Goal: Task Accomplishment & Management: Use online tool/utility

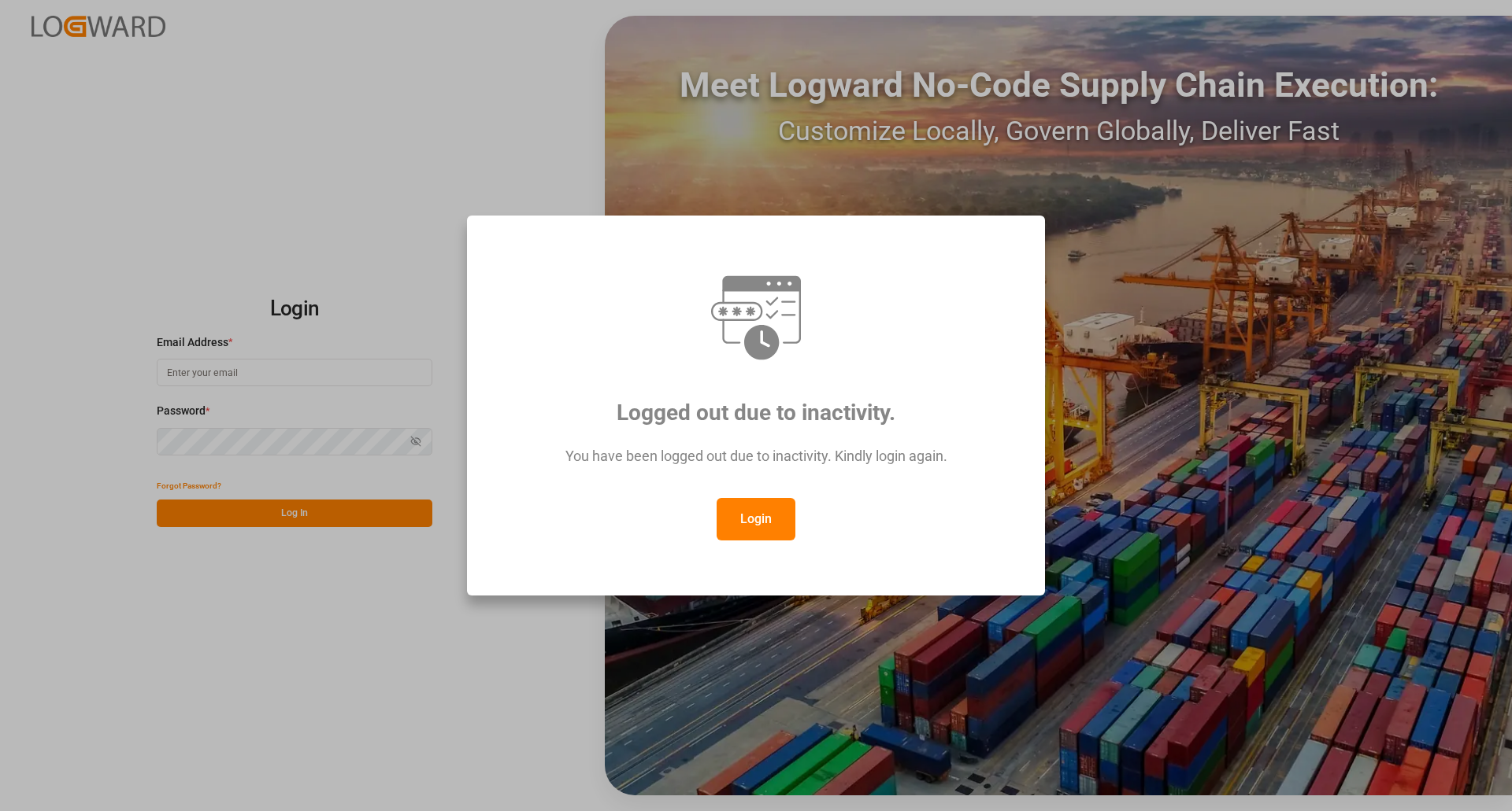
click at [765, 525] on button "Login" at bounding box center [756, 519] width 79 height 42
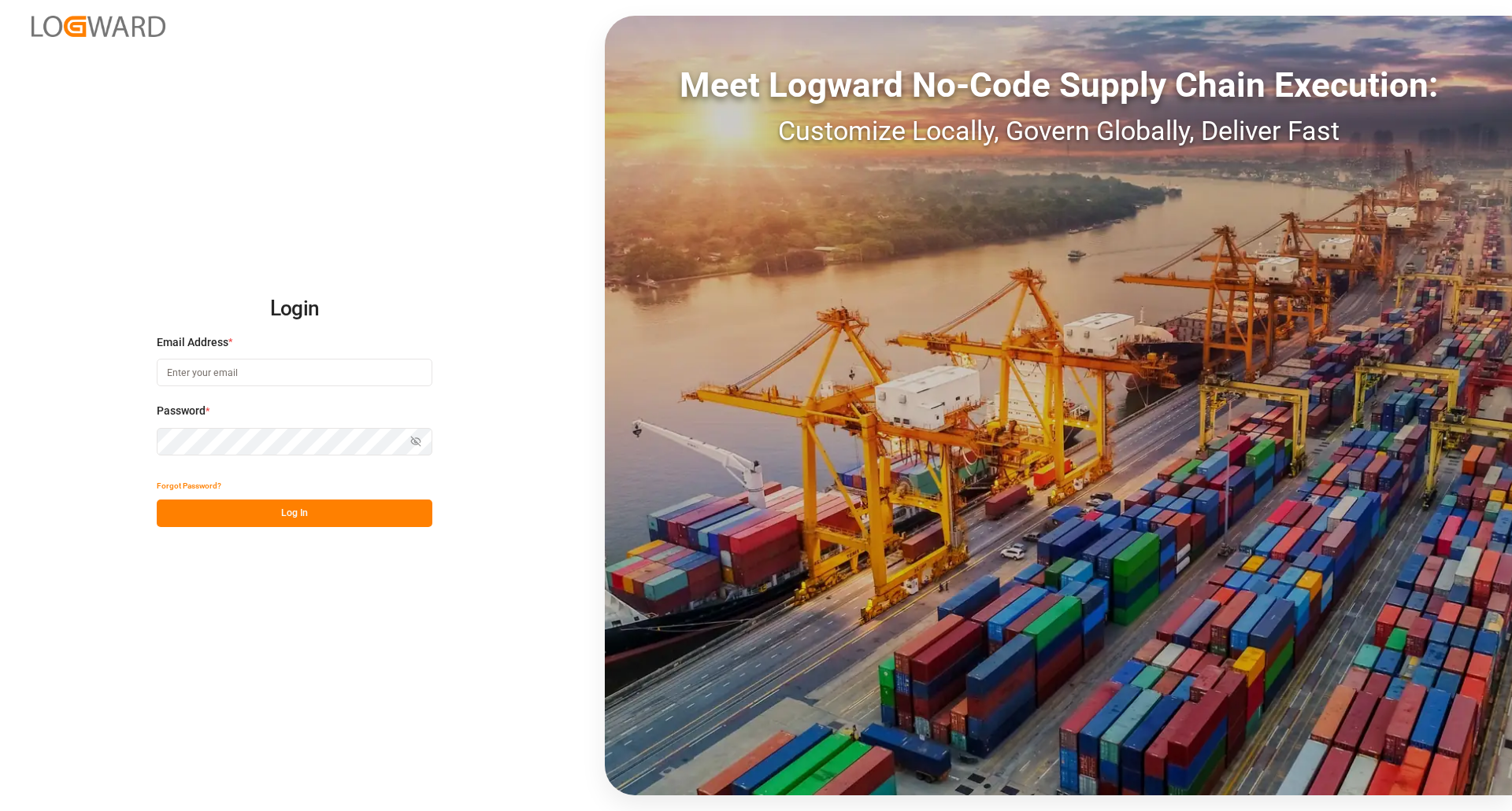
click at [247, 380] on input at bounding box center [294, 372] width 275 height 27
type input "[PERSON_NAME][EMAIL_ADDRESS][DOMAIN_NAME]"
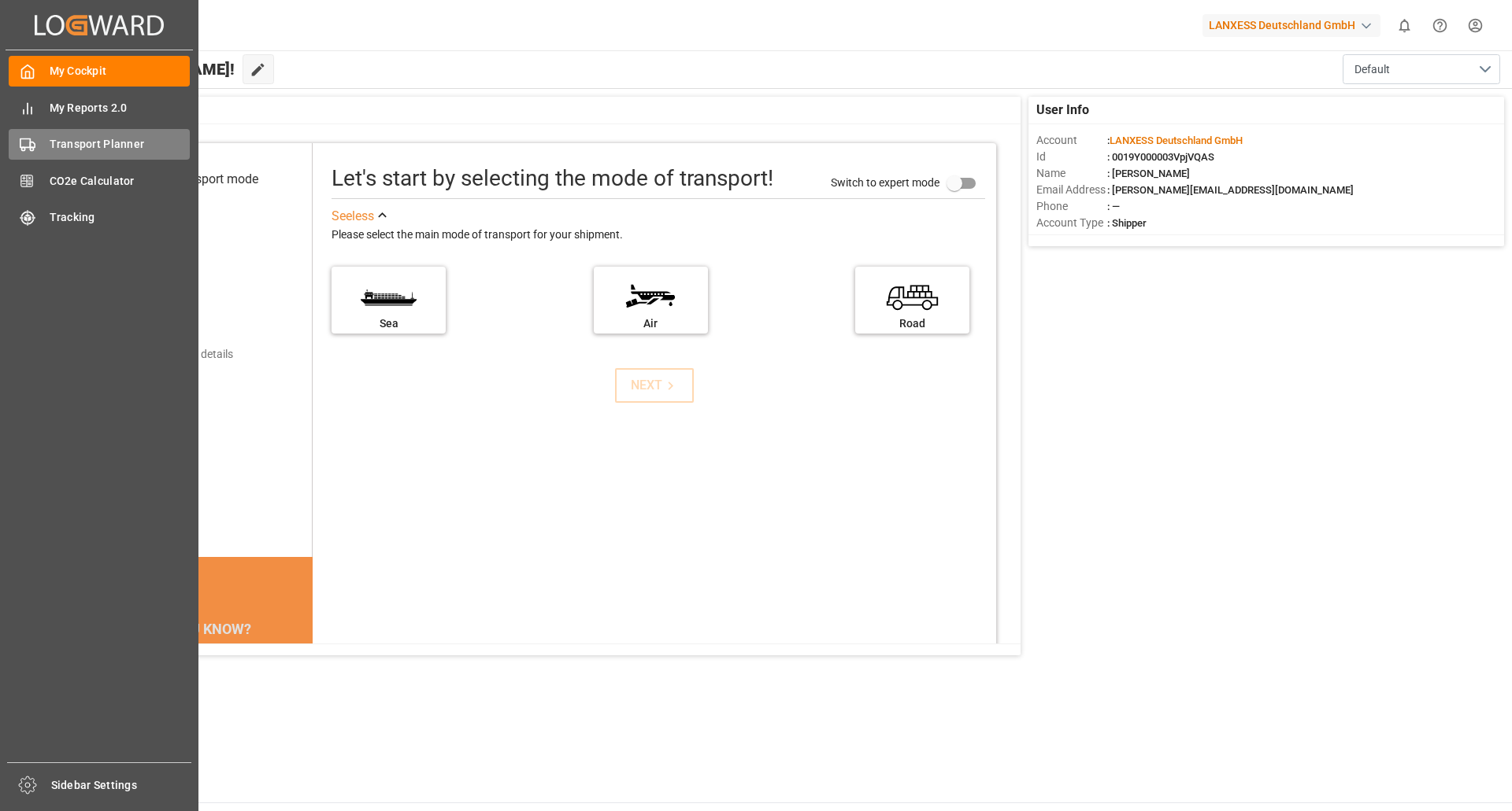
click at [69, 145] on span "Transport Planner" at bounding box center [120, 144] width 141 height 17
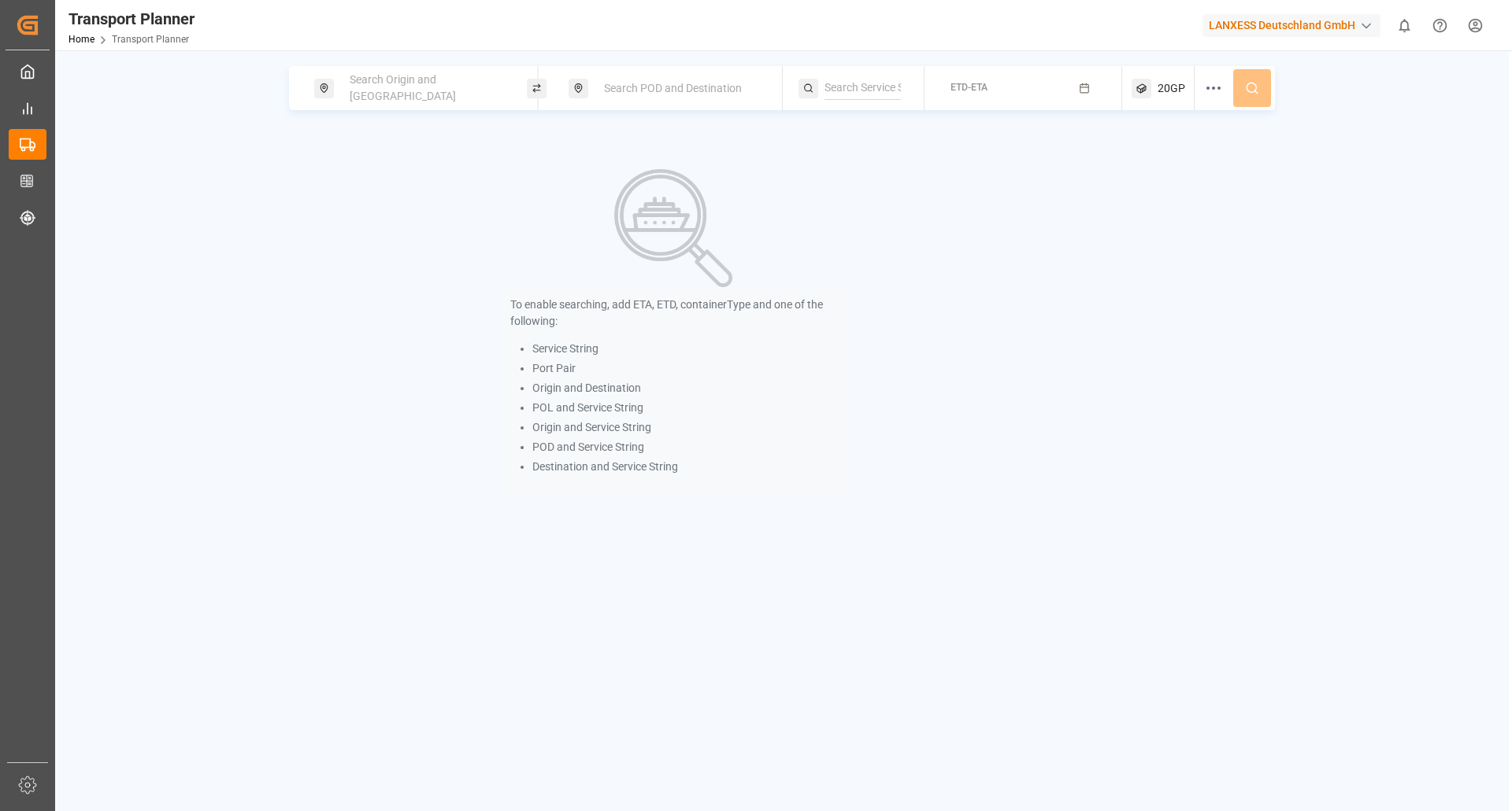
click at [461, 105] on div "Search Origin and [GEOGRAPHIC_DATA]" at bounding box center [420, 88] width 213 height 44
click at [461, 94] on div "Search Origin and [GEOGRAPHIC_DATA]" at bounding box center [425, 88] width 170 height 46
click at [659, 79] on div "Search POD and Destination" at bounding box center [679, 88] width 170 height 29
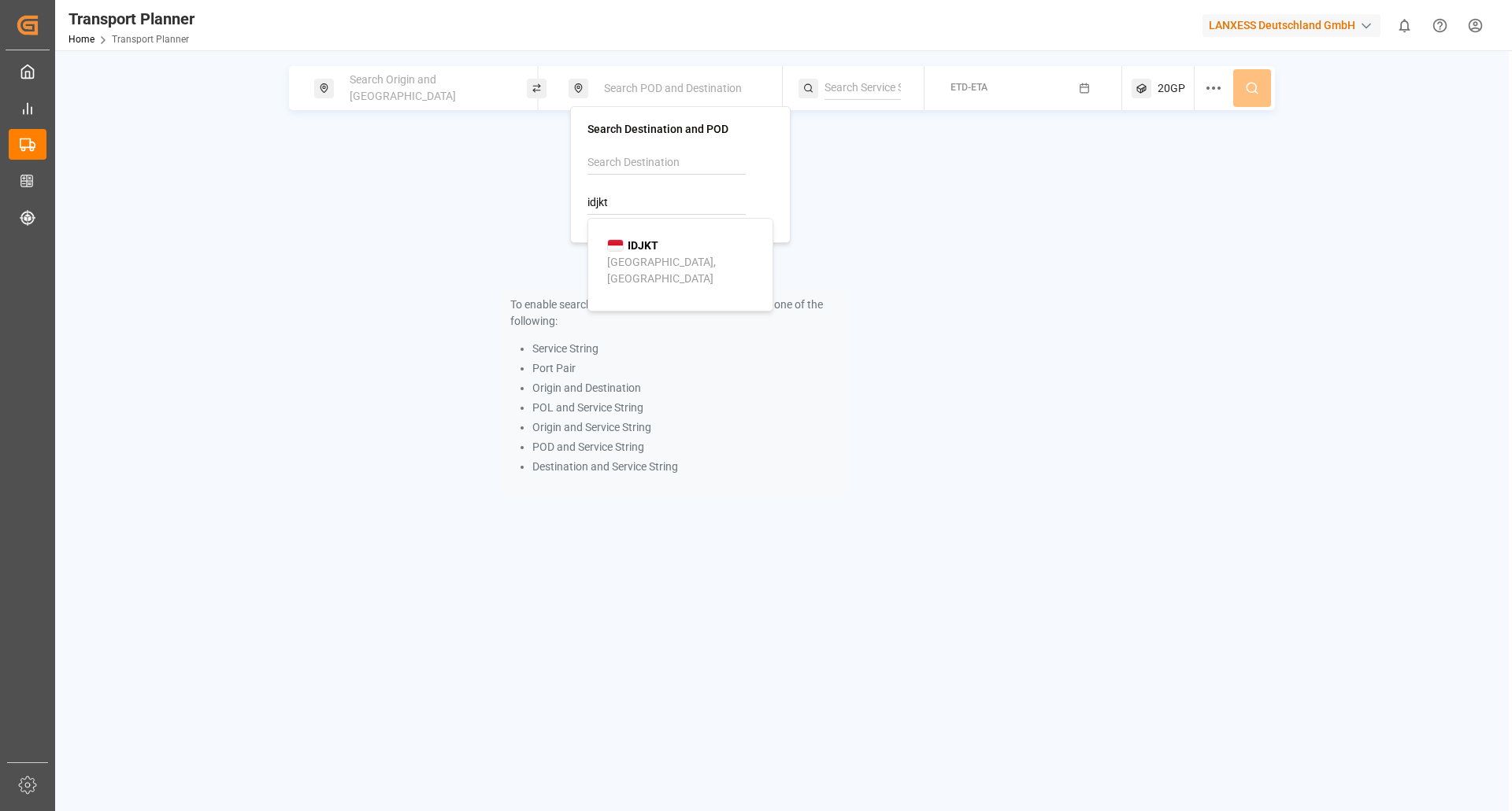
click at [640, 260] on div "[GEOGRAPHIC_DATA], [GEOGRAPHIC_DATA]" at bounding box center [684, 271] width 153 height 33
type input "IDJKT"
click at [465, 95] on div "Search Origin and [GEOGRAPHIC_DATA]" at bounding box center [425, 88] width 170 height 46
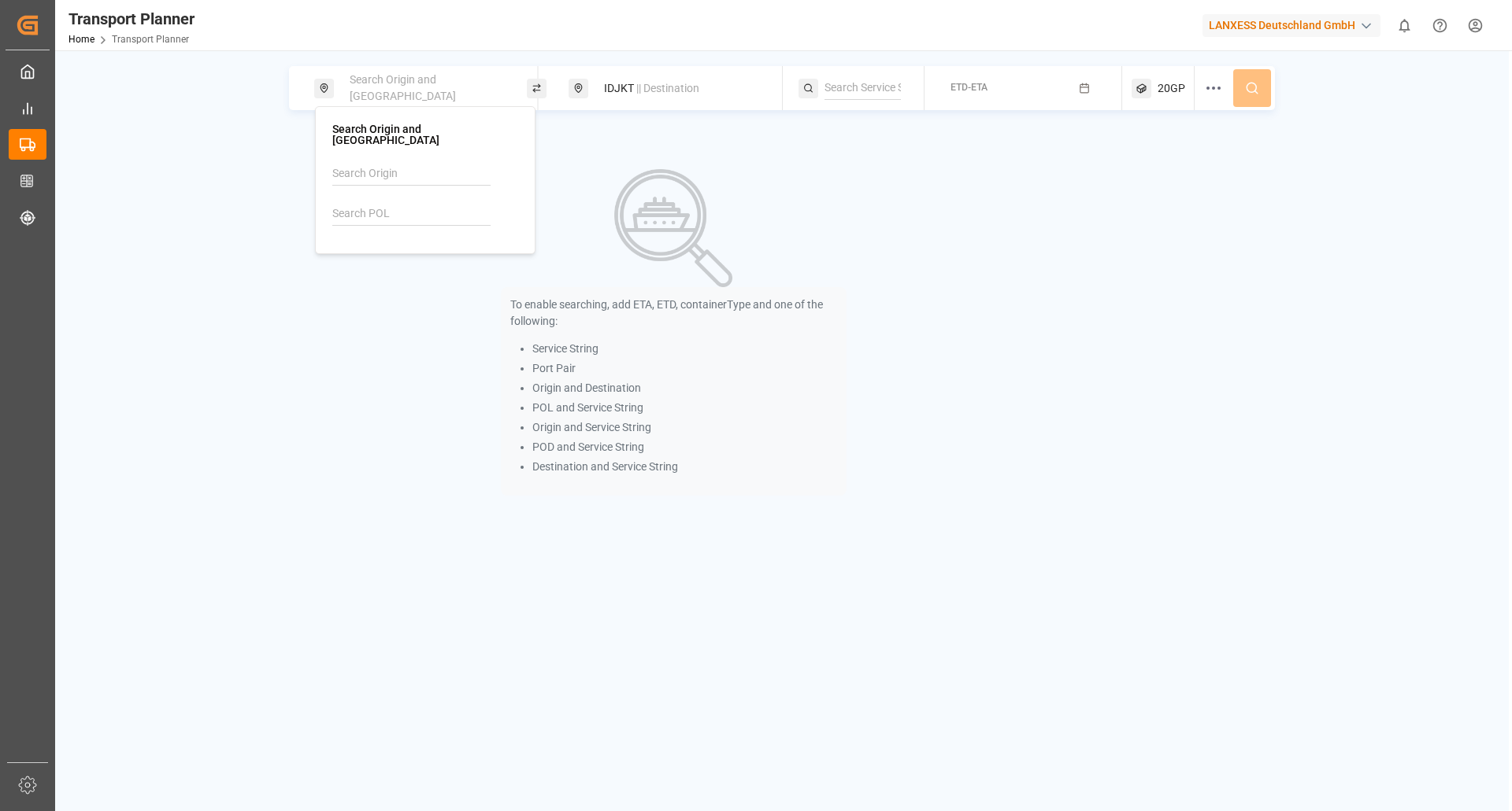
click at [422, 202] on input at bounding box center [411, 214] width 158 height 24
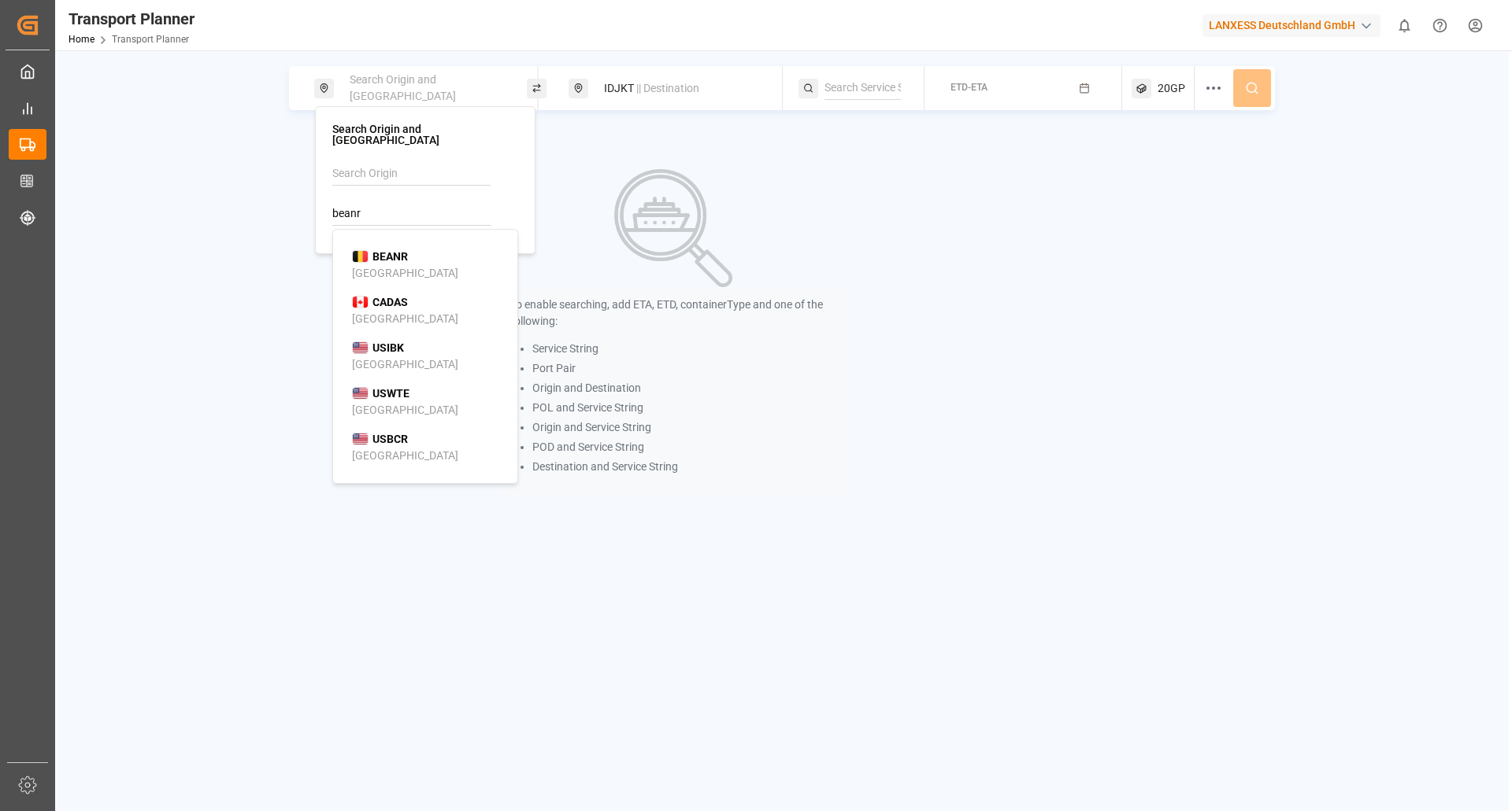
click at [403, 250] on b "BEANR" at bounding box center [390, 257] width 35 height 12
type input "BEANR"
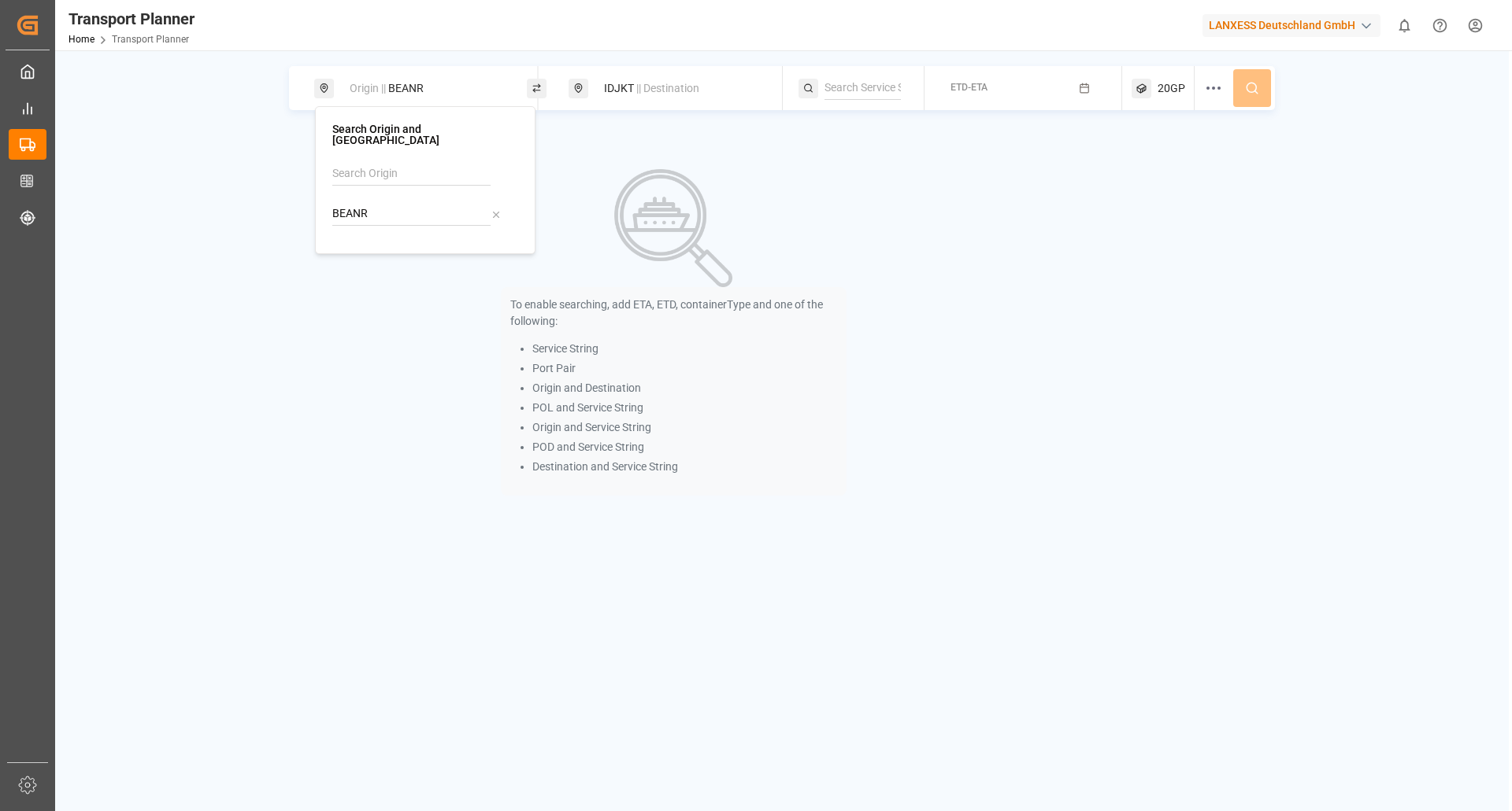
click at [1043, 104] on div "ETD-ETA" at bounding box center [1028, 88] width 189 height 44
click at [1075, 79] on button "ETD-ETA" at bounding box center [1022, 88] width 178 height 31
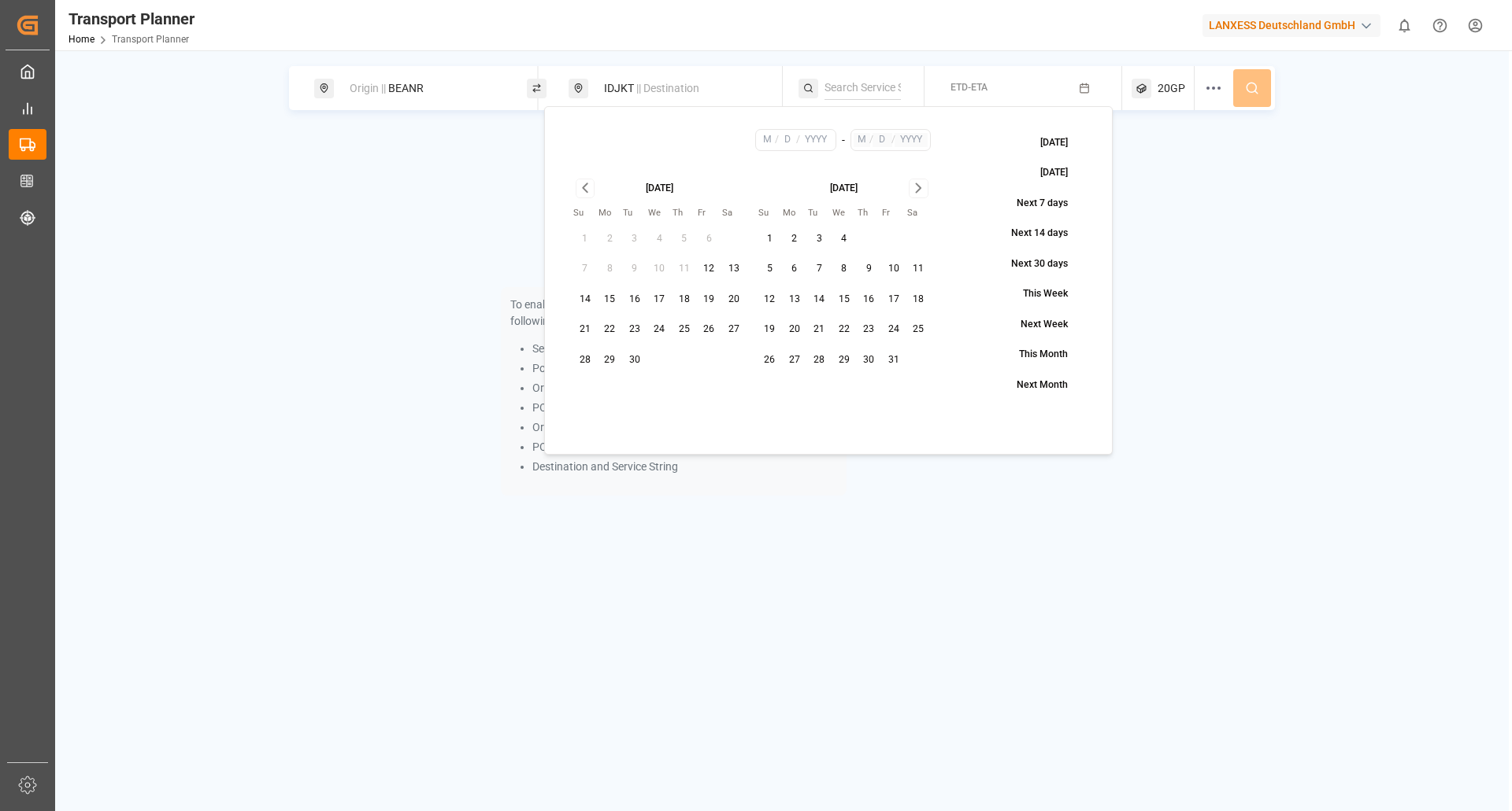
click at [890, 266] on button "10" at bounding box center [893, 269] width 25 height 25
type input "10"
type input "2025"
click at [924, 186] on icon "Go to next month" at bounding box center [918, 187] width 18 height 18
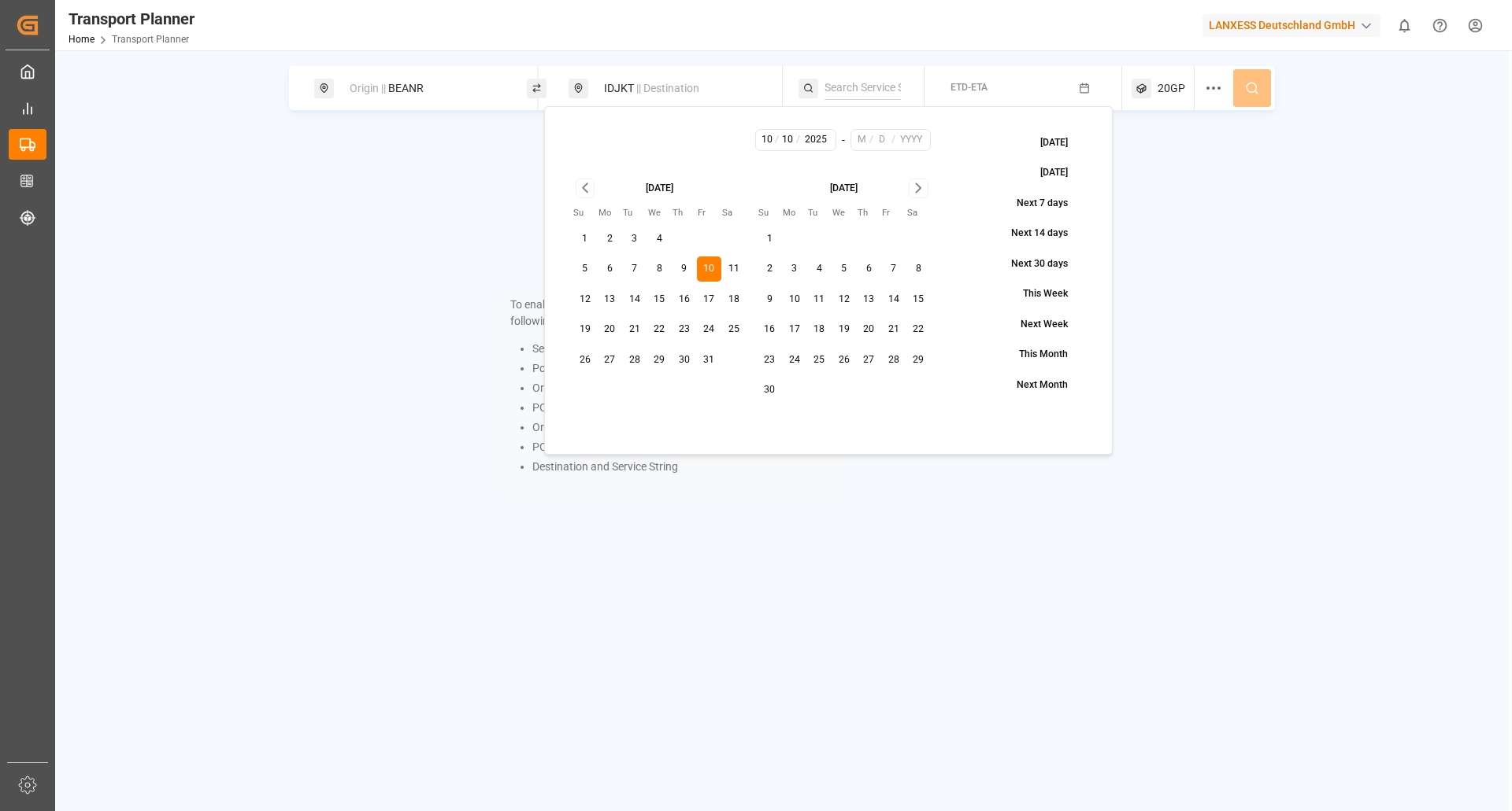
click at [923, 188] on icon "Go to next month" at bounding box center [918, 187] width 18 height 18
click at [843, 353] on button "31" at bounding box center [844, 360] width 25 height 25
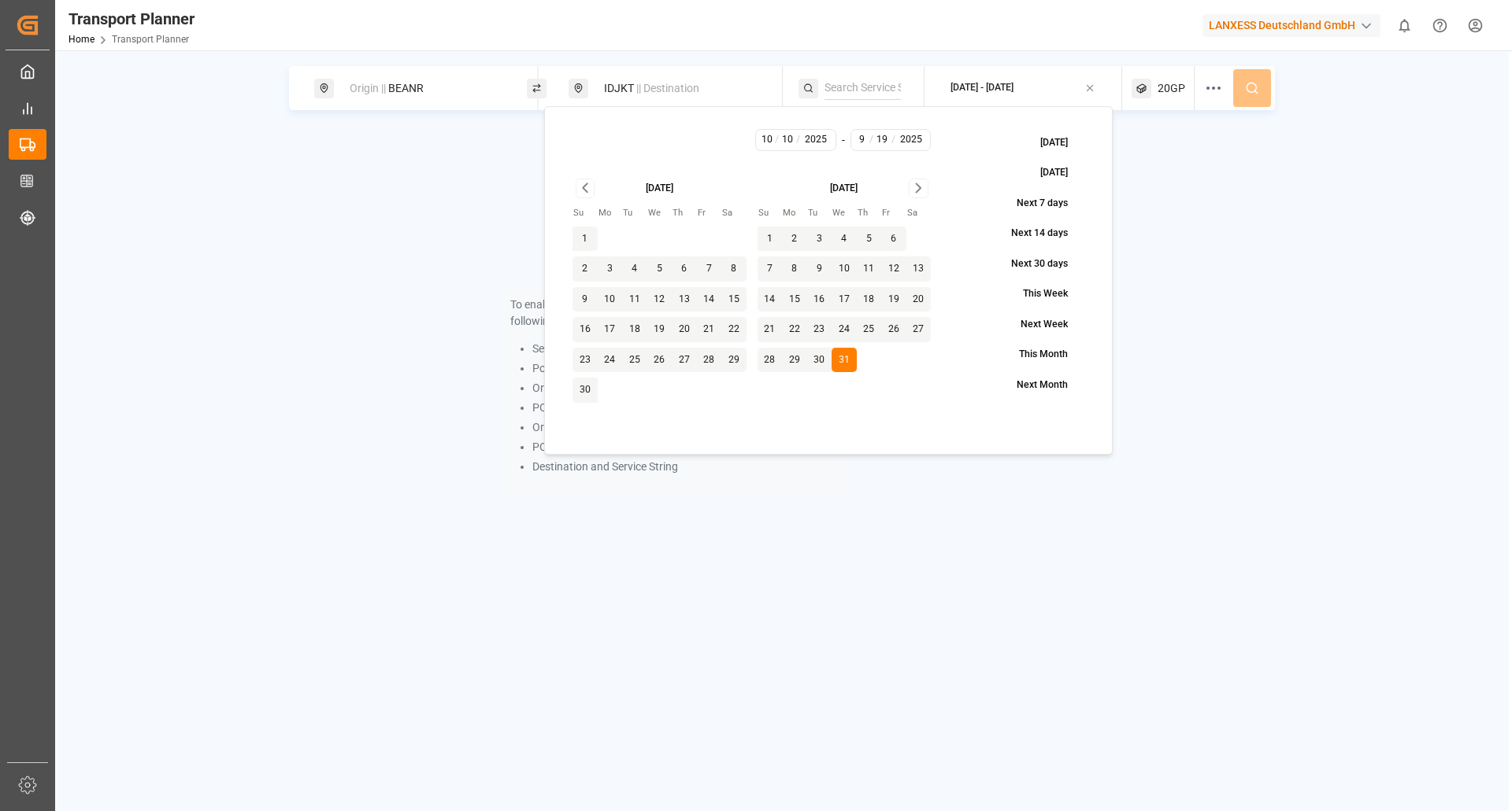
type input "12"
type input "31"
type input "2025"
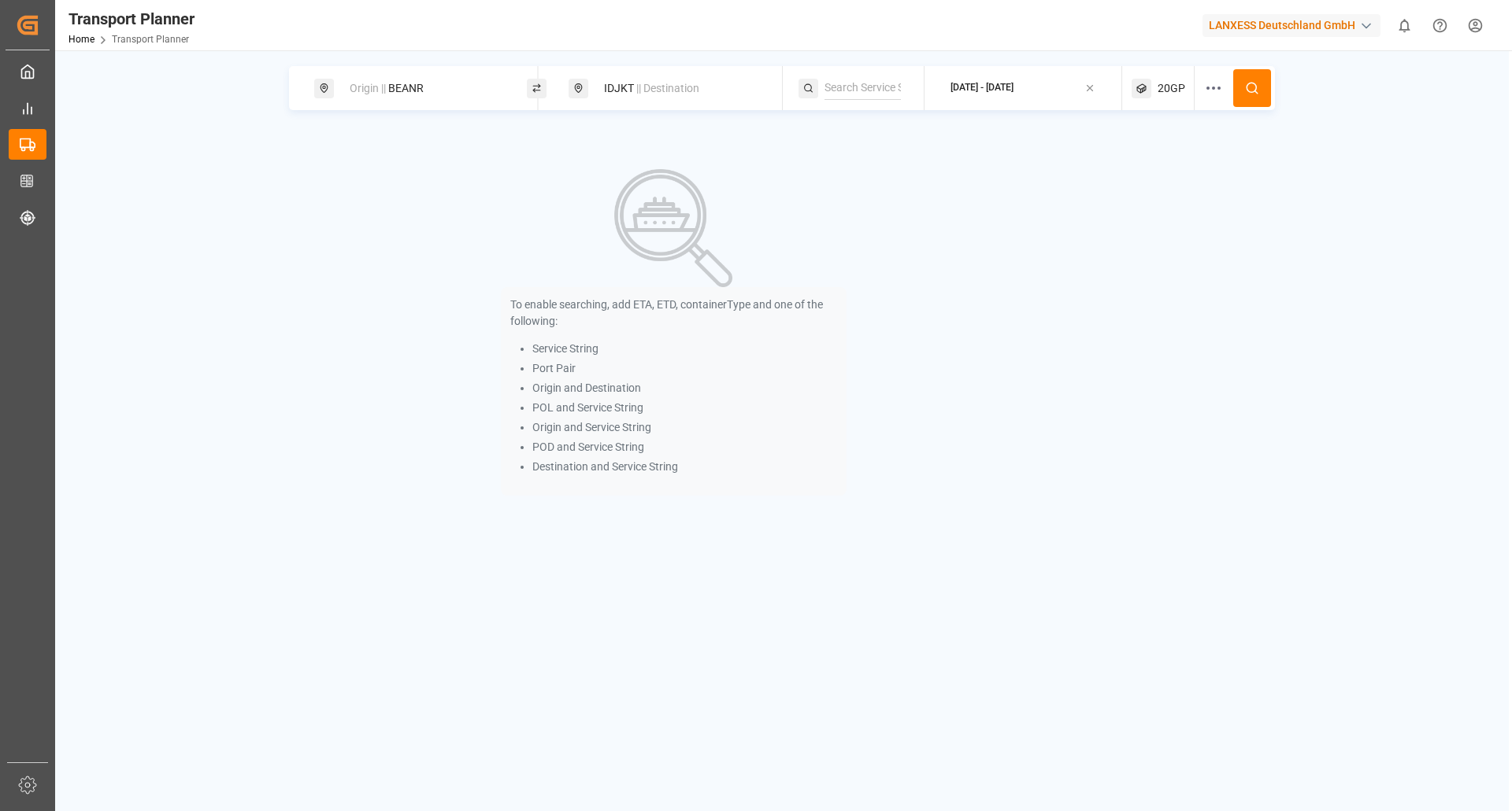
drag, startPoint x: 1236, startPoint y: 88, endPoint x: 1247, endPoint y: 90, distance: 11.2
click at [1247, 90] on button at bounding box center [1252, 88] width 38 height 38
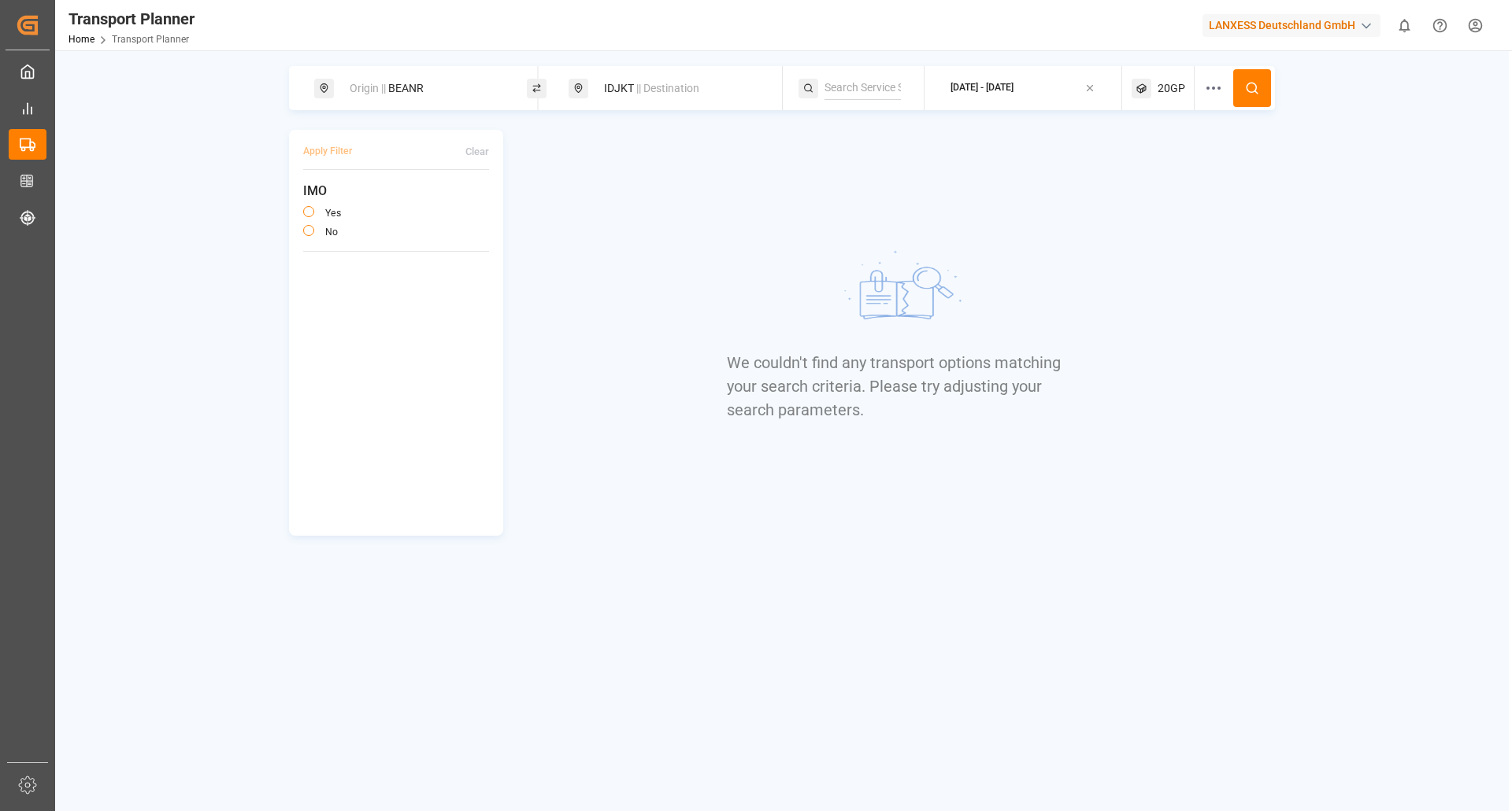
click at [1160, 92] on span "20GP" at bounding box center [1171, 88] width 27 height 17
click at [1240, 81] on button at bounding box center [1252, 88] width 38 height 38
